Goal: Find specific page/section: Find specific page/section

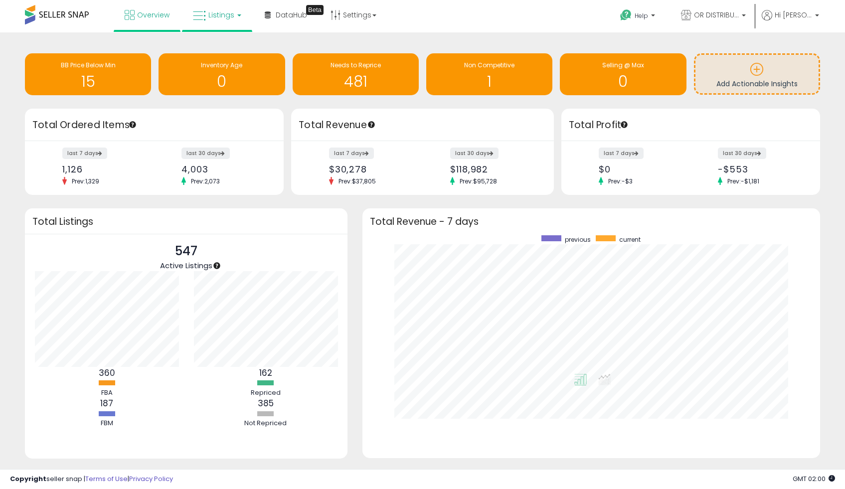
click at [222, 24] on link "Listings" at bounding box center [217, 15] width 63 height 30
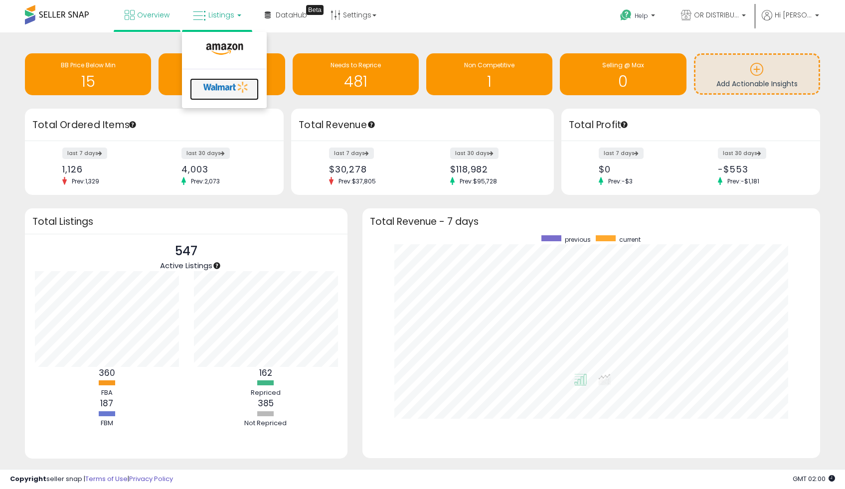
click at [237, 81] on icon at bounding box center [226, 87] width 52 height 15
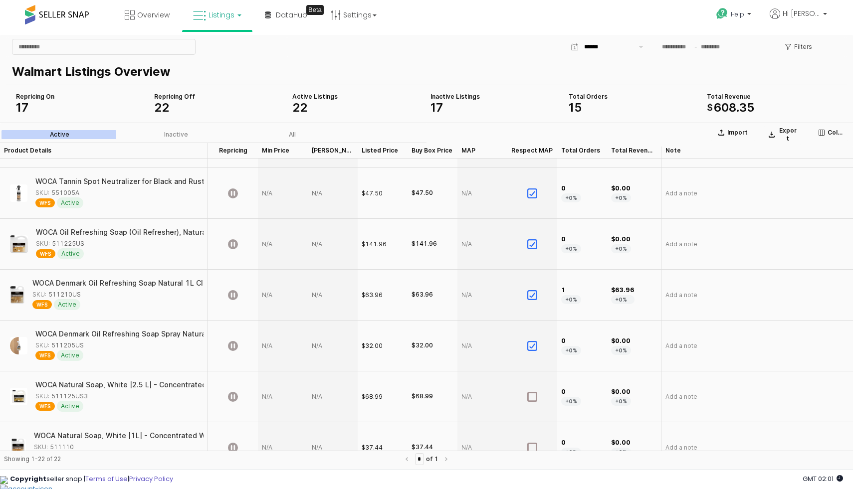
scroll to position [505, 0]
